Goal: Check status: Check status

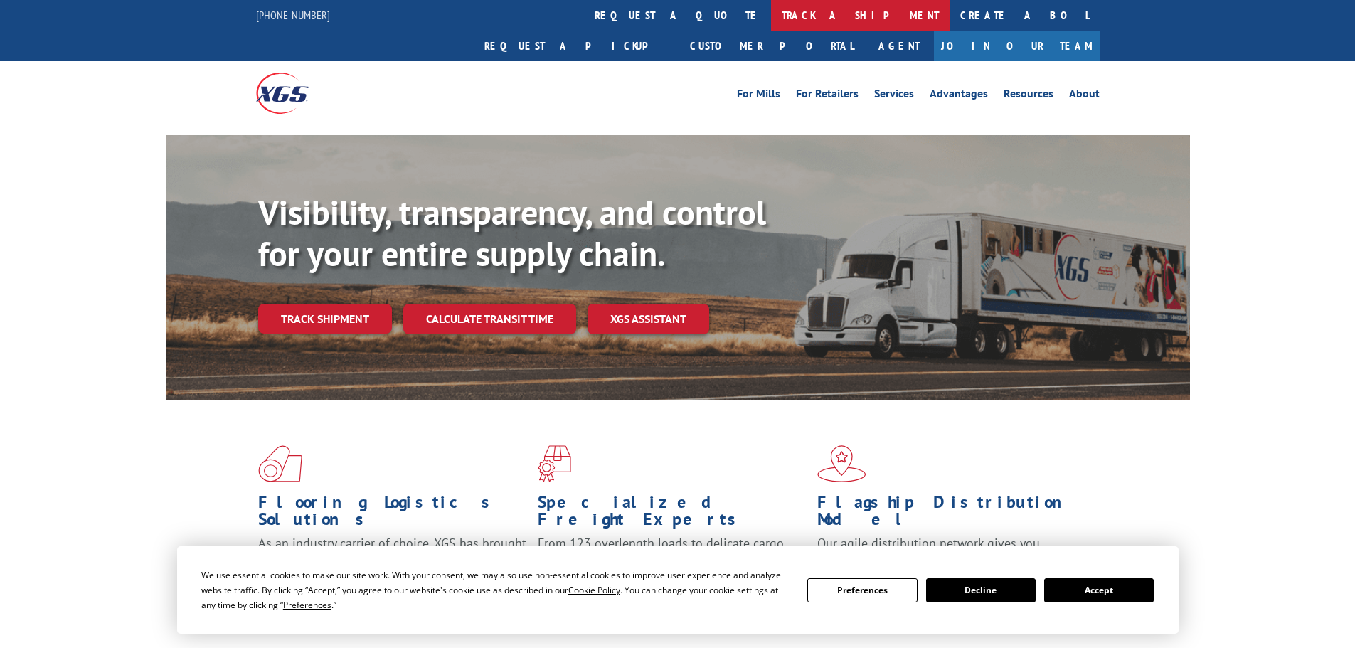
click at [771, 18] on link "track a shipment" at bounding box center [860, 15] width 178 height 31
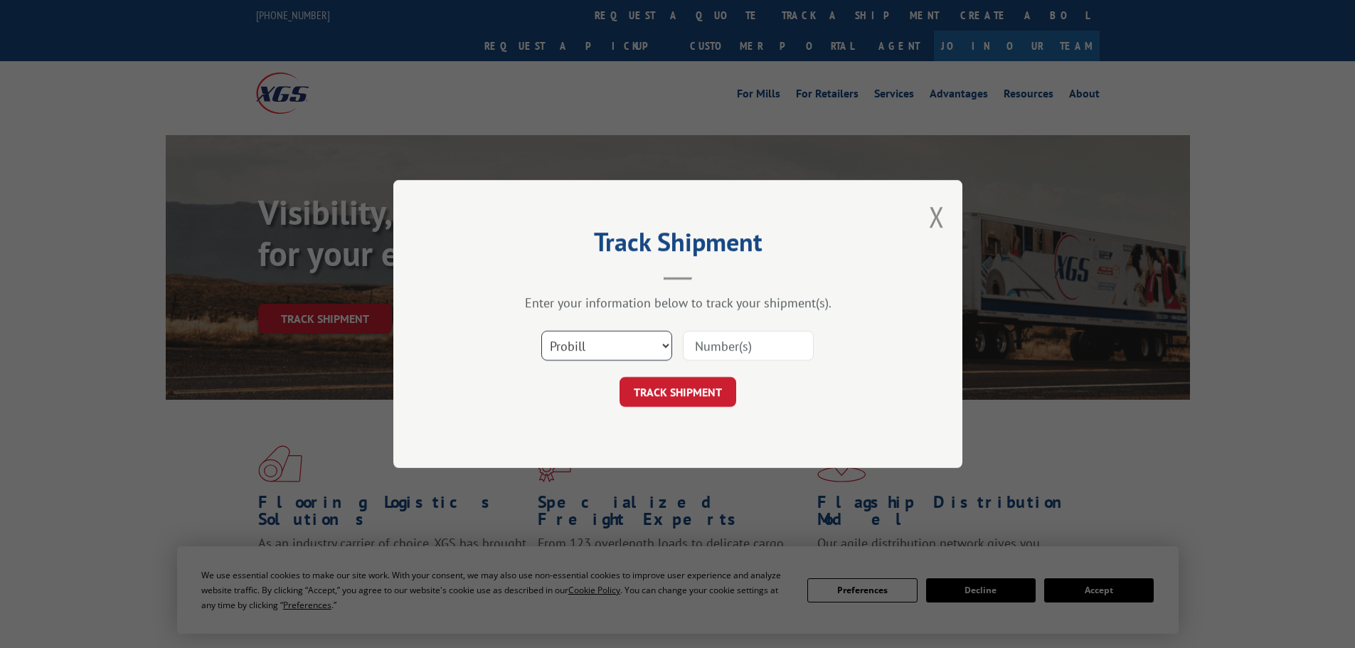
drag, startPoint x: 553, startPoint y: 332, endPoint x: 558, endPoint y: 338, distance: 8.1
click at [553, 332] on select "Select category... Probill BOL PO" at bounding box center [606, 346] width 131 height 30
select select "bol"
click at [541, 331] on select "Select category... Probill BOL PO" at bounding box center [606, 346] width 131 height 30
click at [703, 360] on input at bounding box center [748, 346] width 131 height 30
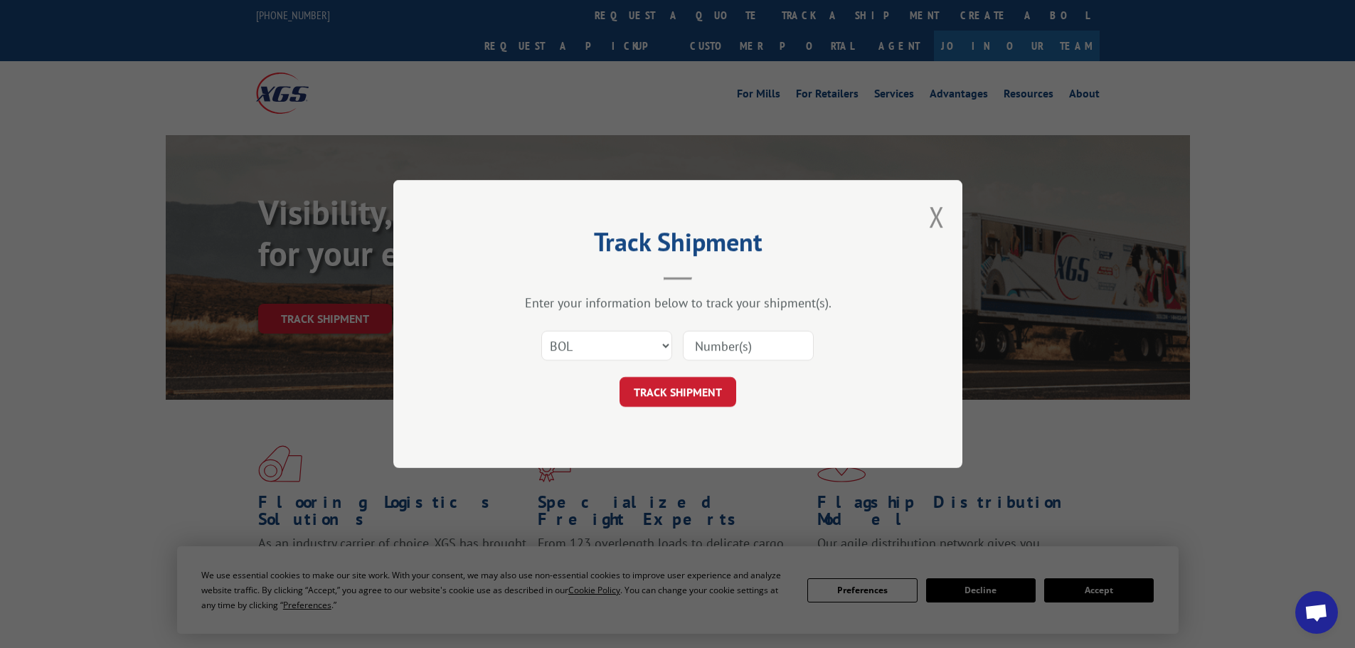
paste input "6021945"
type input "6021945"
click at [663, 391] on button "TRACK SHIPMENT" at bounding box center [677, 392] width 117 height 30
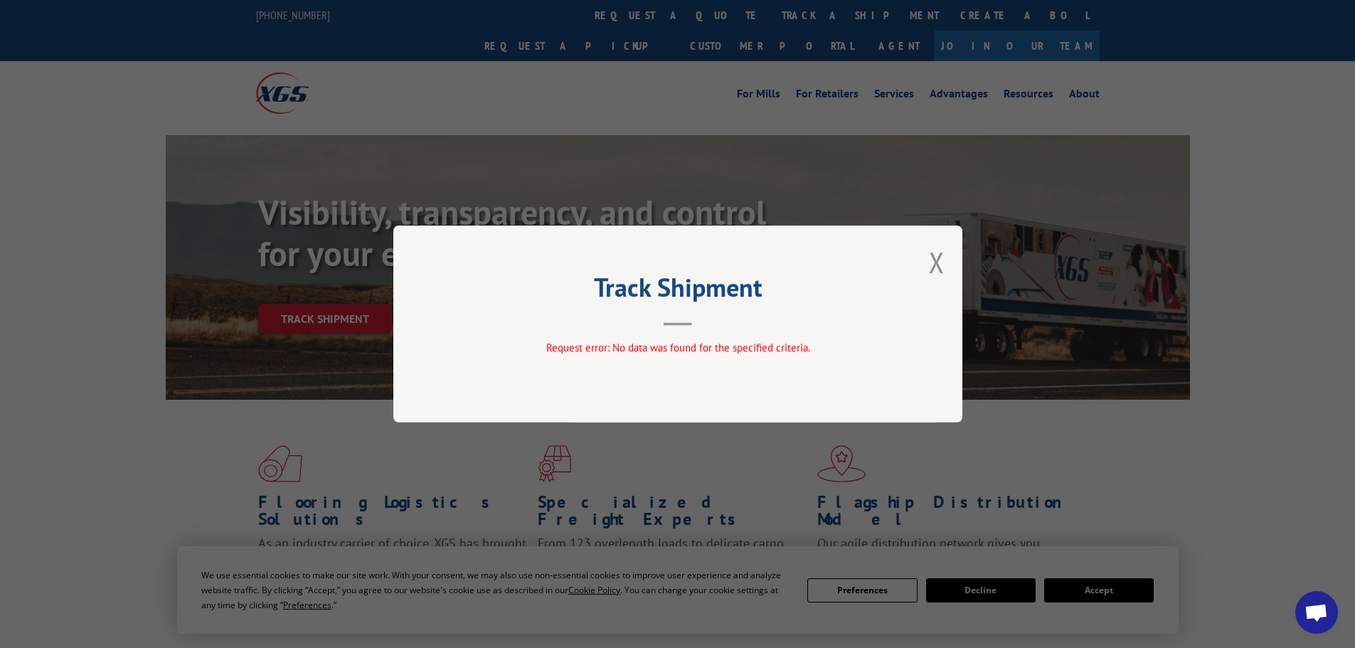
click at [948, 260] on div "Track Shipment Request error: No data was found for the specified criteria." at bounding box center [677, 323] width 569 height 197
click at [937, 265] on button "Close modal" at bounding box center [937, 262] width 16 height 38
